Goal: Navigation & Orientation: Find specific page/section

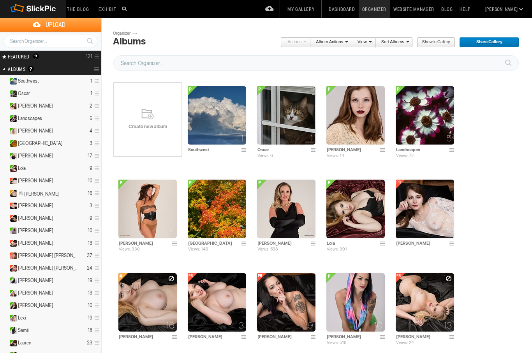
click at [420, 301] on img at bounding box center [425, 302] width 58 height 58
click at [229, 203] on img at bounding box center [217, 209] width 58 height 58
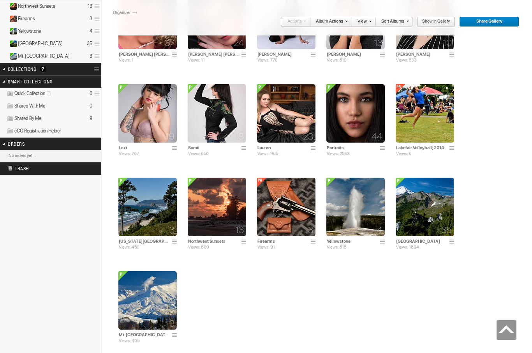
scroll to position [393, 0]
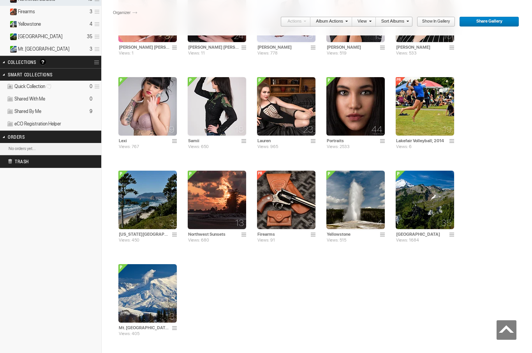
click at [155, 292] on img at bounding box center [147, 293] width 58 height 58
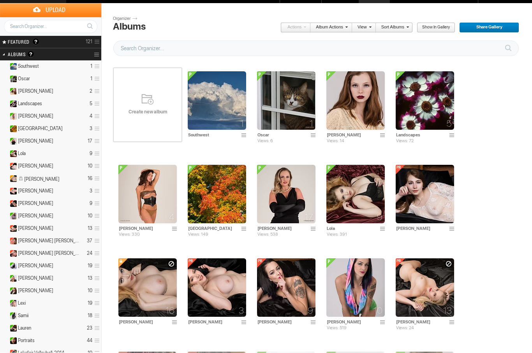
scroll to position [15, 0]
click at [30, 107] on details "Landscapes 5" at bounding box center [50, 104] width 101 height 12
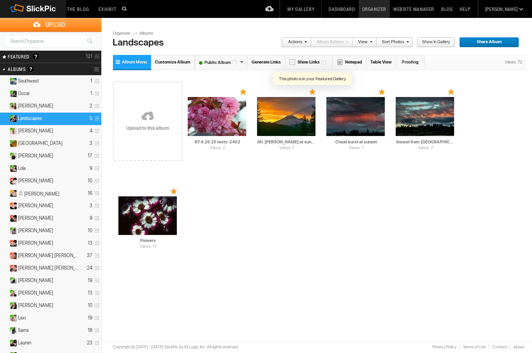
click at [315, 94] on div at bounding box center [312, 92] width 7 height 6
click at [314, 92] on div at bounding box center [312, 92] width 7 height 6
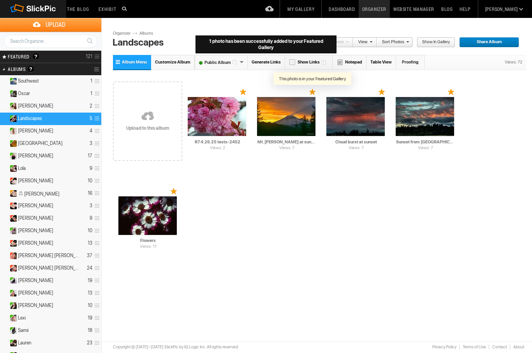
click at [313, 92] on div at bounding box center [312, 92] width 7 height 6
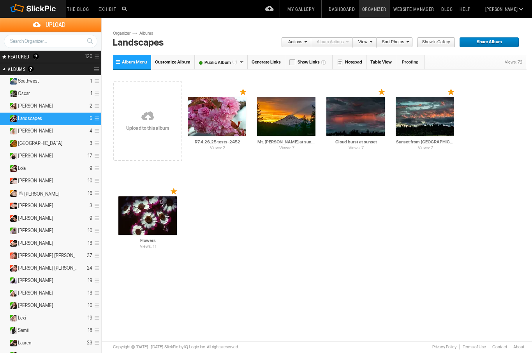
click at [318, 165] on span at bounding box center [315, 165] width 8 height 6
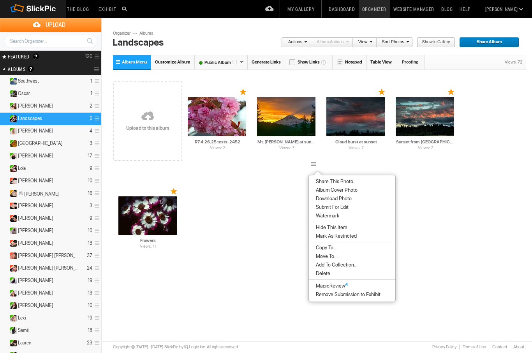
click at [489, 258] on div "Drop your photos here Upload to this album Views: 2 AI R7.4.26.25 tests-2452 HT…" at bounding box center [320, 171] width 414 height 198
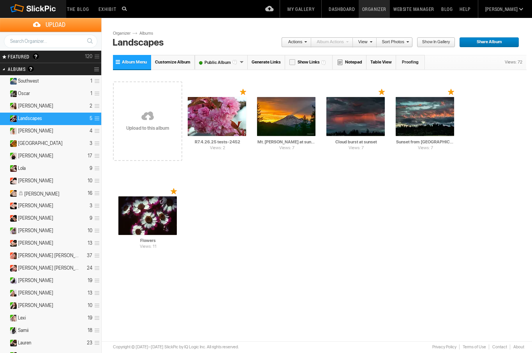
click at [265, 95] on td "Views: 7 AI Mt. Adams at sunset HTML: Direct: Forum: Photo ID: 21366643 More..." at bounding box center [286, 117] width 58 height 90
click at [265, 97] on img at bounding box center [286, 116] width 58 height 39
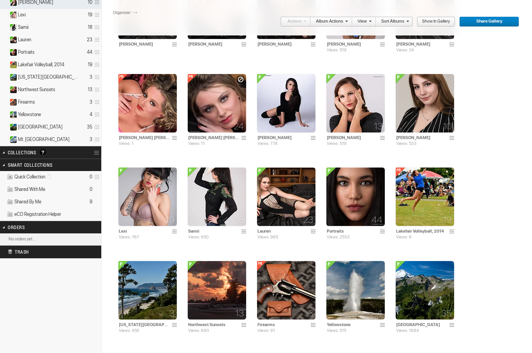
scroll to position [393, 0]
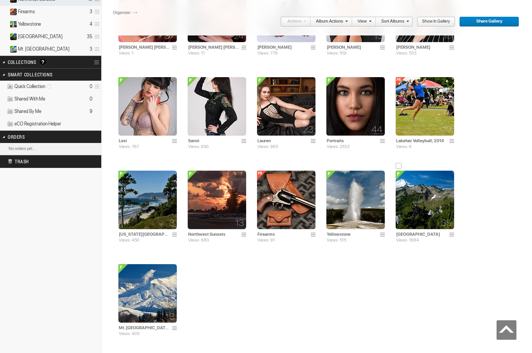
click at [436, 201] on img at bounding box center [425, 200] width 58 height 58
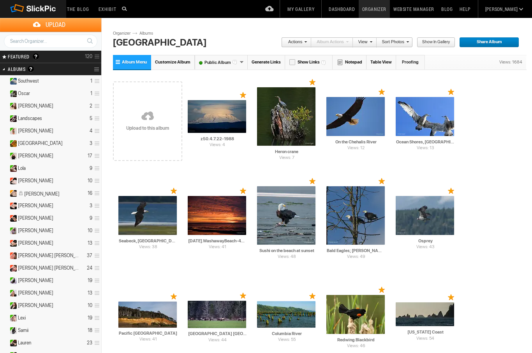
click at [40, 120] on span "Landscapes" at bounding box center [30, 118] width 24 height 6
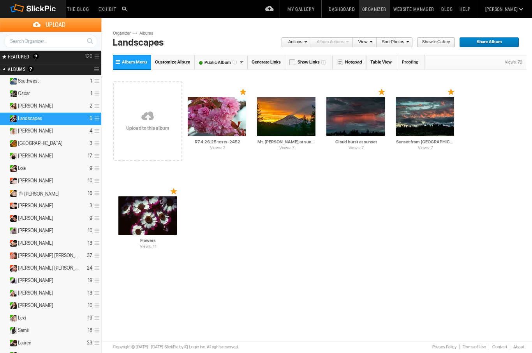
click at [318, 17] on link "My Gallery" at bounding box center [301, 9] width 34 height 18
